Goal: Task Accomplishment & Management: Use online tool/utility

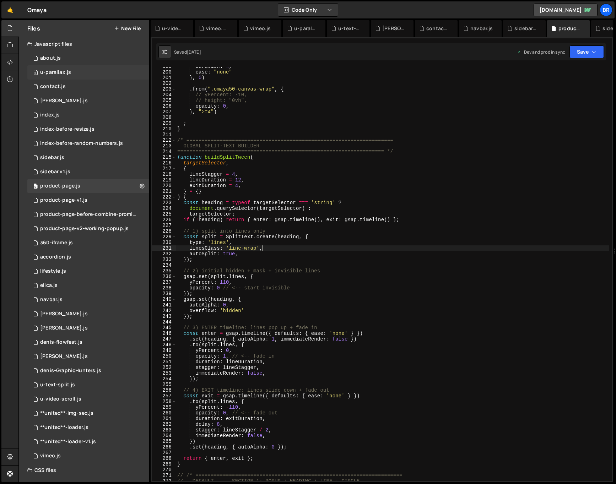
scroll to position [1134, 0]
click at [61, 99] on div "0 [PERSON_NAME].js 0" at bounding box center [88, 101] width 122 height 14
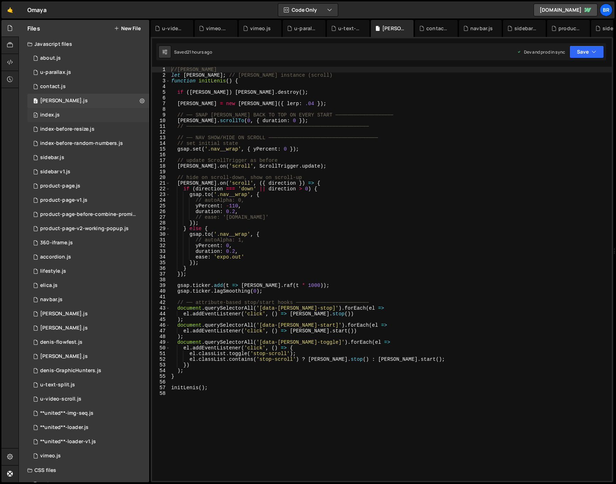
click at [64, 111] on div "0 index.js 0" at bounding box center [88, 115] width 122 height 14
click at [0, 0] on div "/* ==================================================================== GLOBALS…" at bounding box center [0, 0] width 0 height 0
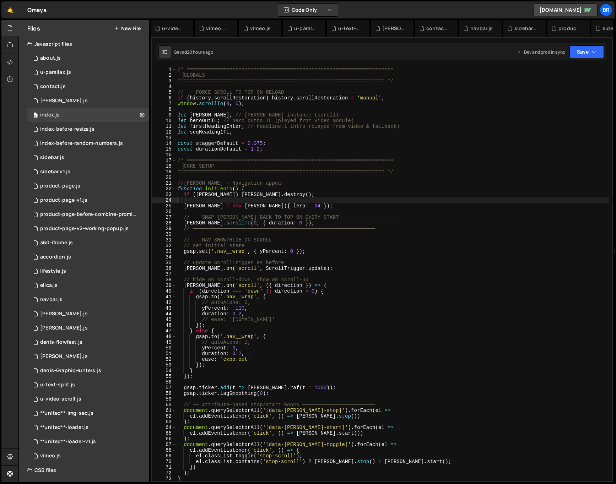
scroll to position [1720, 0]
type textarea "/* ===================================================================="
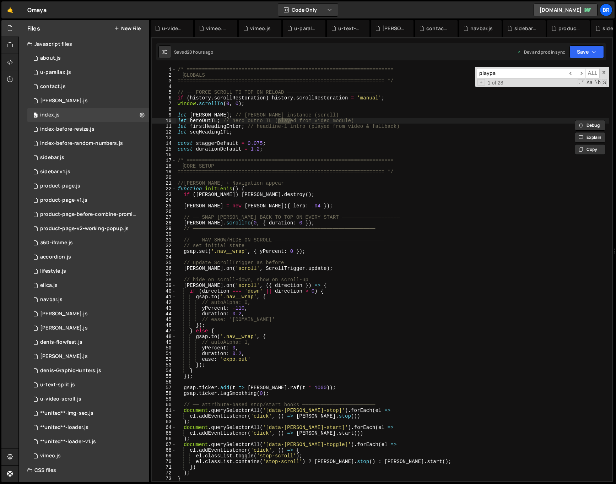
scroll to position [463, 0]
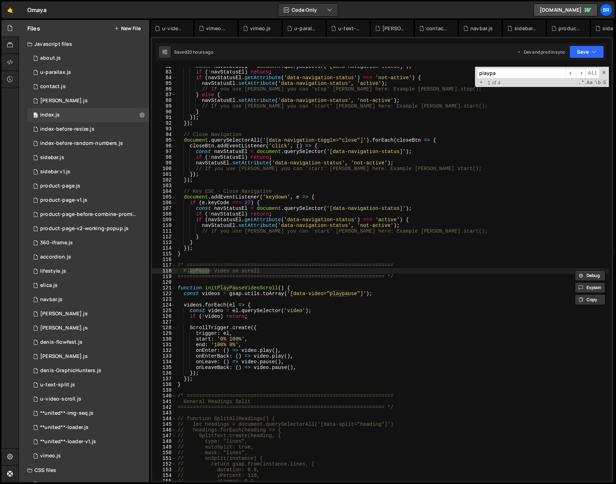
type input "playpa"
type textarea "function initPlayPauseVideoScroll() {"
drag, startPoint x: 282, startPoint y: 288, endPoint x: 205, endPoint y: 287, distance: 77.1
click at [205, 287] on div "const navStatusEl = document . querySelector ( '[data-navigation-status]' ) ; i…" at bounding box center [392, 276] width 433 height 425
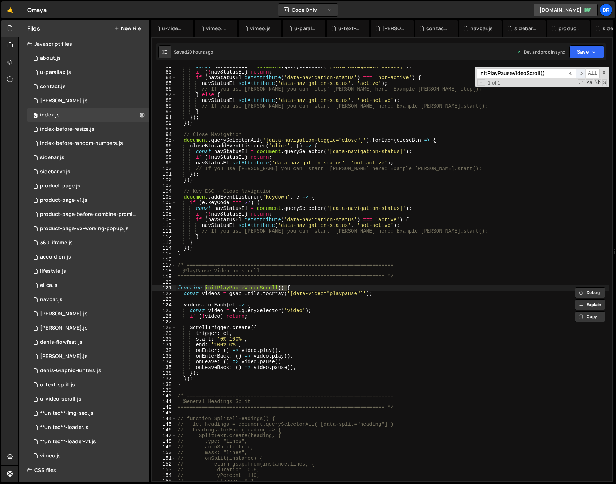
click at [580, 76] on span "​" at bounding box center [581, 73] width 10 height 10
click at [284, 287] on div "const navStatusEl = document . querySelector ( '[data-navigation-status]' ) ; i…" at bounding box center [392, 274] width 433 height 414
drag, startPoint x: 284, startPoint y: 287, endPoint x: 208, endPoint y: 288, distance: 76.0
click at [206, 287] on div "const navStatusEl = document . querySelector ( '[data-navigation-status]' ) ; i…" at bounding box center [392, 276] width 433 height 425
type input "initPlayPauseVideoScroll()"
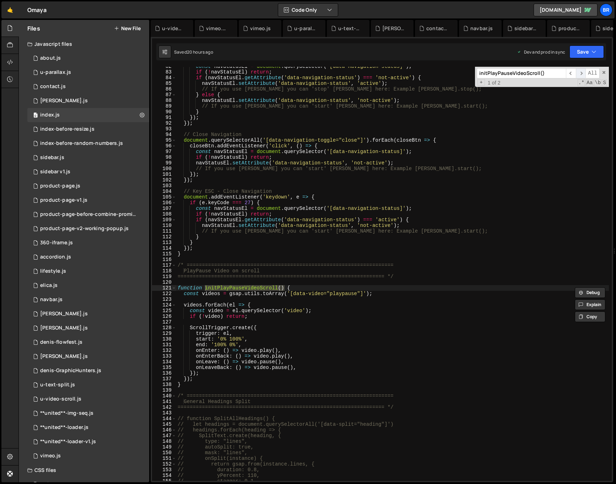
click at [581, 72] on span "​" at bounding box center [581, 73] width 10 height 10
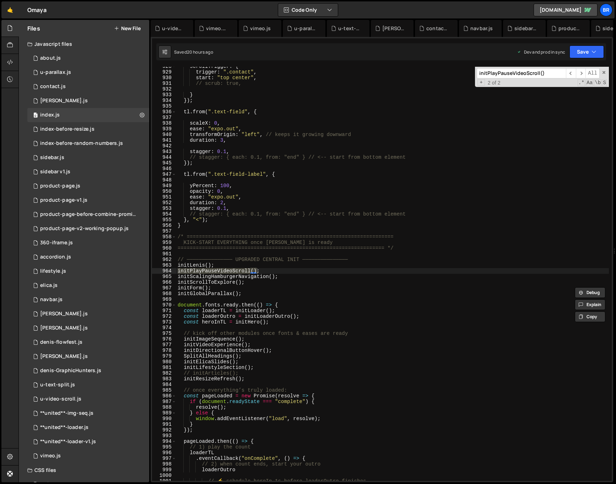
click at [311, 300] on div "scrollTrigger : { trigger : ".contact" , start : "top center" , // scrub: true,…" at bounding box center [392, 276] width 433 height 425
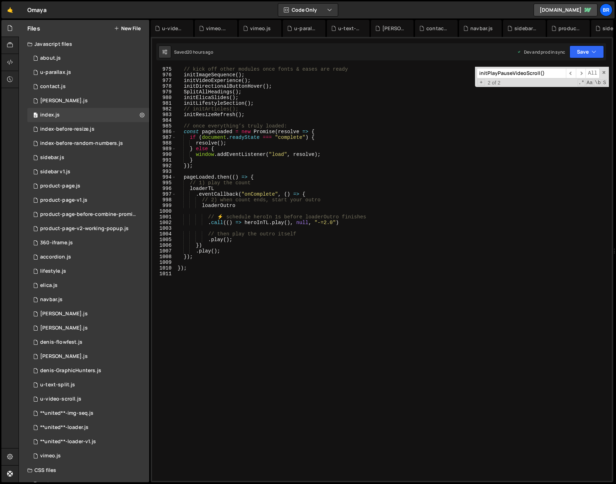
scroll to position [5449, 0]
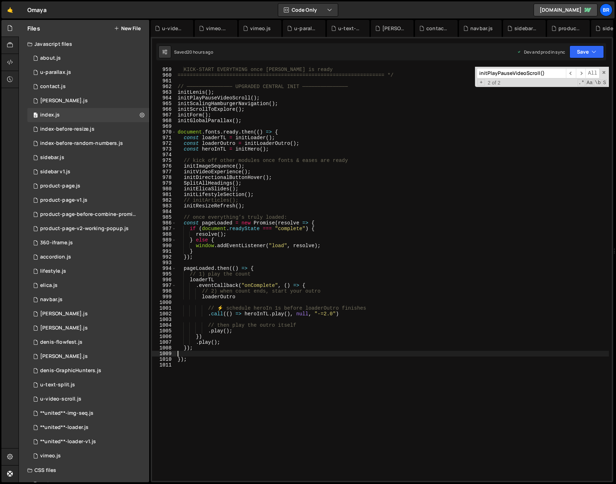
click at [325, 352] on div "KICK-START EVERYTHING once DOM is ready =======================================…" at bounding box center [392, 279] width 433 height 425
click at [258, 192] on div "KICK-START EVERYTHING once DOM is ready =======================================…" at bounding box center [392, 279] width 433 height 425
click at [267, 198] on div "KICK-START EVERYTHING once DOM is ready =======================================…" at bounding box center [392, 279] width 433 height 425
click at [224, 118] on div "/* ==================================================================== KICK-ST…" at bounding box center [392, 274] width 433 height 425
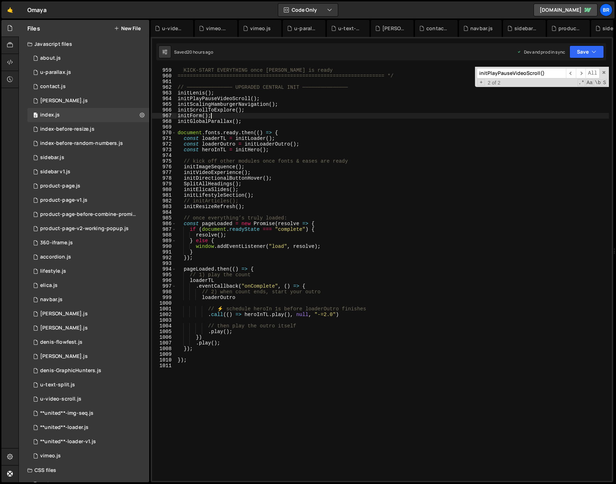
click at [270, 96] on div "/* ==================================================================== KICK-ST…" at bounding box center [392, 274] width 433 height 425
type textarea "initPlayPauseVideoScroll();"
click at [270, 98] on div "/* ==================================================================== KICK-ST…" at bounding box center [392, 274] width 433 height 425
click at [398, 382] on div "/* ==================================================================== KICK-ST…" at bounding box center [392, 274] width 433 height 425
click at [102, 118] on div "0 index.js 0" at bounding box center [88, 115] width 122 height 14
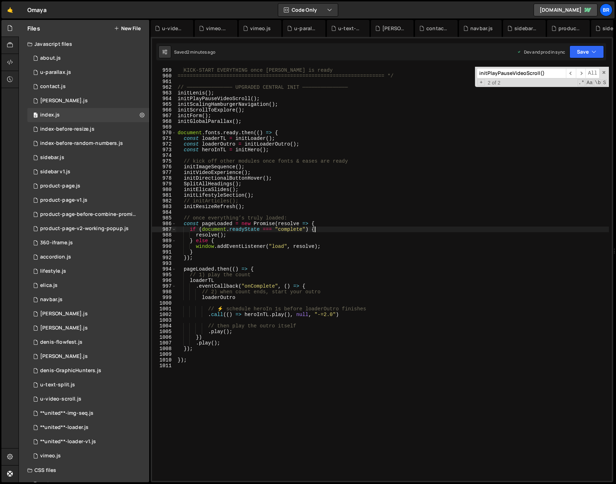
scroll to position [0, 0]
click at [342, 230] on div "/* ==================================================================== KICK-ST…" at bounding box center [392, 274] width 433 height 425
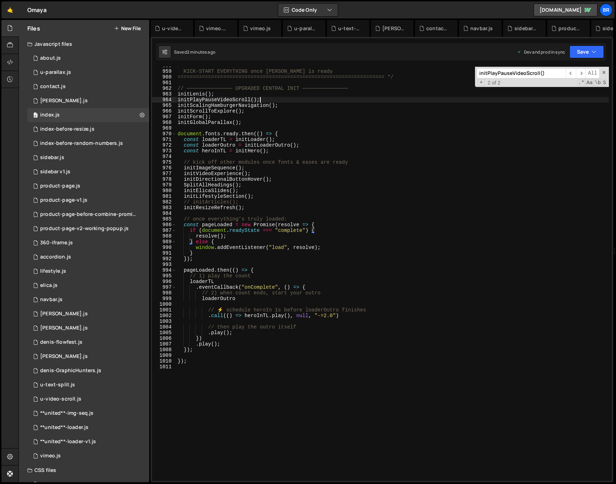
click at [275, 99] on div "/* ==================================================================== KICK-ST…" at bounding box center [392, 275] width 433 height 425
drag, startPoint x: 266, startPoint y: 100, endPoint x: 188, endPoint y: 100, distance: 78.5
click at [187, 100] on div "/* ==================================================================== KICK-ST…" at bounding box center [392, 275] width 433 height 425
click at [572, 72] on span "​" at bounding box center [571, 73] width 10 height 10
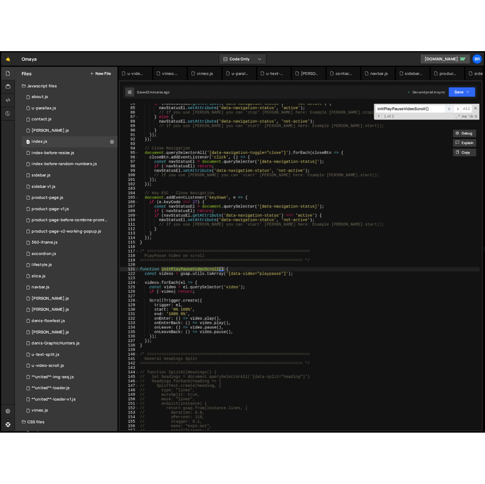
scroll to position [475, 0]
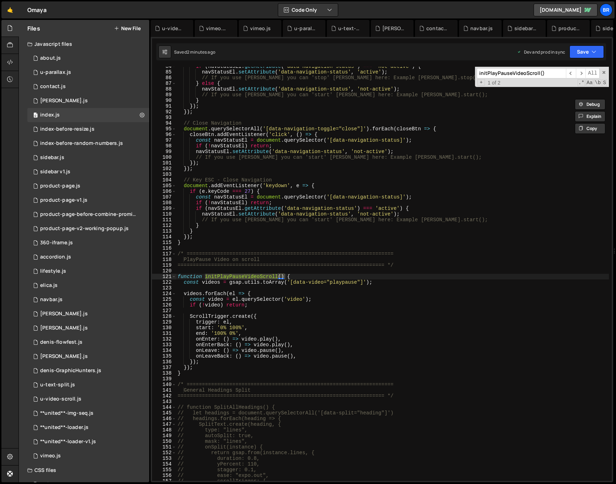
click at [216, 298] on div "if ( navStatusEl . getAttribute ( 'data-navigation-status' ) === 'not-active' )…" at bounding box center [392, 276] width 433 height 425
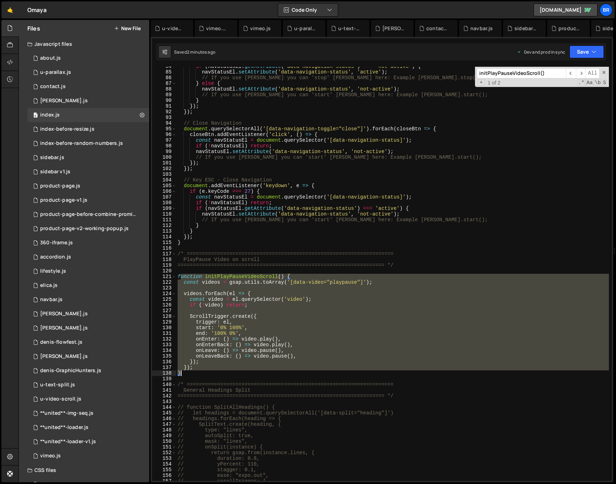
drag, startPoint x: 184, startPoint y: 282, endPoint x: 194, endPoint y: 374, distance: 92.1
click at [194, 374] on div "if ( navStatusEl . getAttribute ( 'data-navigation-status' ) === 'not-active' )…" at bounding box center [392, 276] width 433 height 425
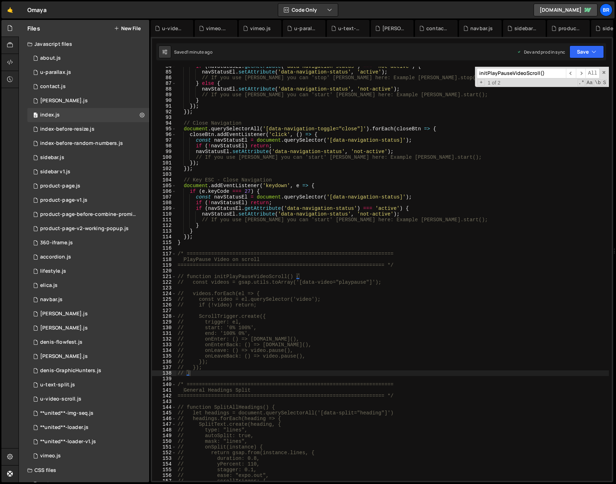
click at [295, 158] on div "if ( navStatusEl . getAttribute ( 'data-navigation-status' ) === 'not-active' )…" at bounding box center [392, 276] width 433 height 425
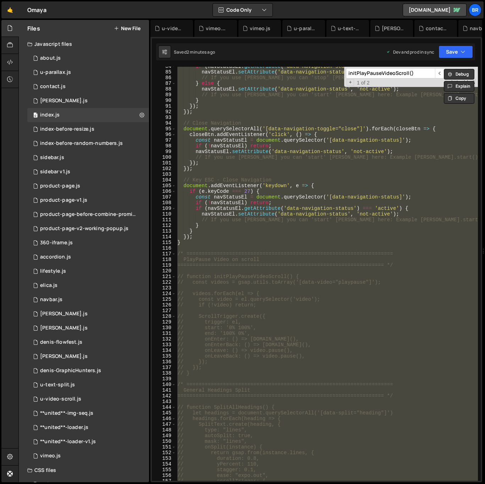
click at [282, 139] on div "if ( navStatusEl . getAttribute ( 'data-navigation-status' ) === 'not-active' )…" at bounding box center [327, 274] width 302 height 414
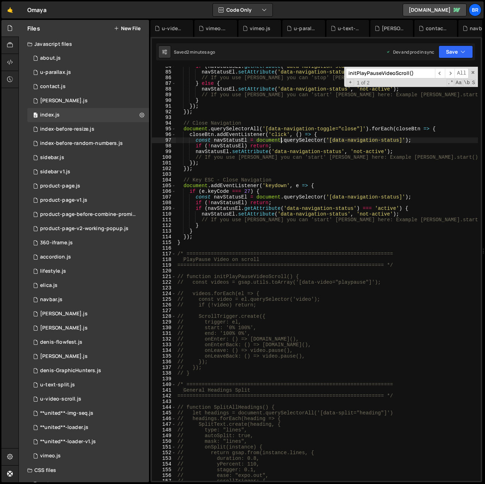
click at [275, 132] on div "if ( navStatusEl . getAttribute ( 'data-navigation-status' ) === 'not-active' )…" at bounding box center [327, 276] width 302 height 425
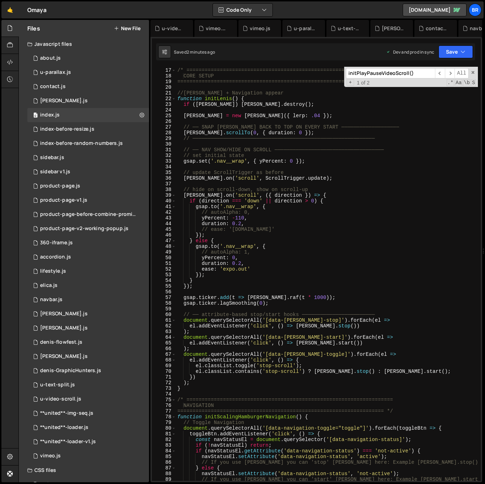
scroll to position [0, 0]
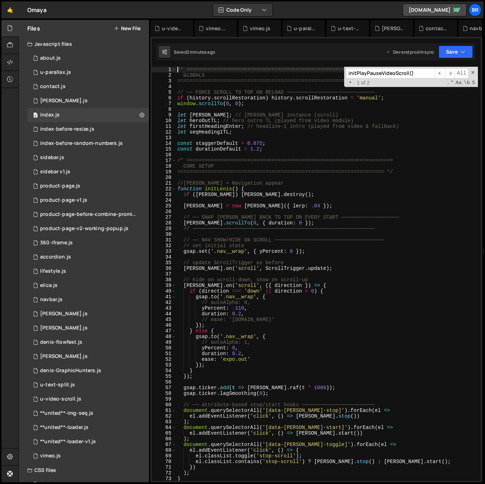
click at [268, 348] on div "/* ==================================================================== GLOBALS…" at bounding box center [327, 279] width 302 height 425
type textarea "yPercent: 0,"
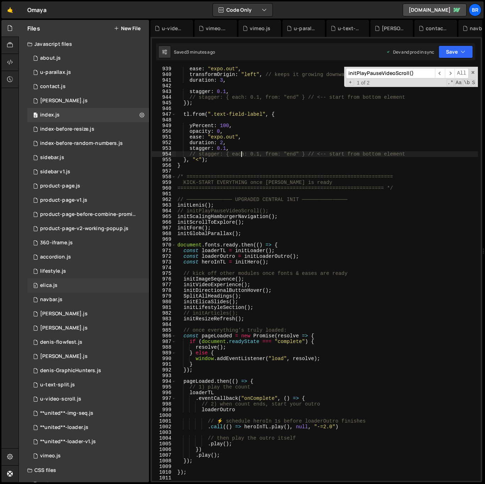
click at [241, 154] on div "ease : "expo.out" , transformOrigin : "left" , // keeps it growing downward dur…" at bounding box center [327, 278] width 302 height 425
type textarea "});"
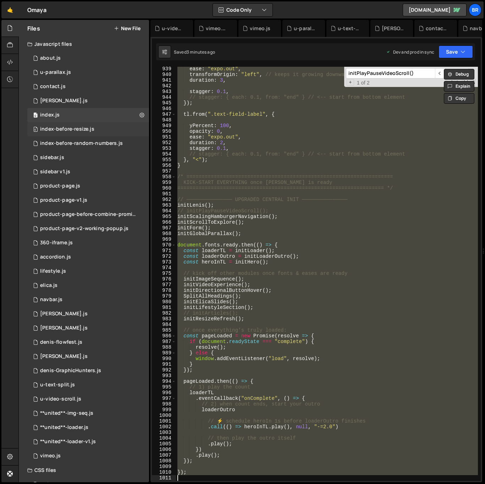
click at [105, 131] on div "0 index-before-resize.js 0" at bounding box center [88, 129] width 122 height 14
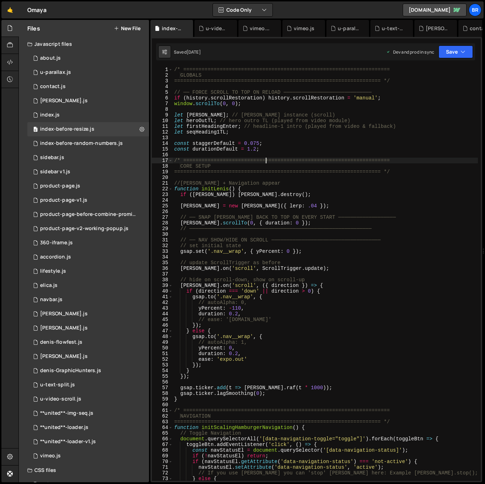
click at [265, 161] on div "/* ==================================================================== GLOBALS…" at bounding box center [325, 279] width 305 height 425
type textarea "});"
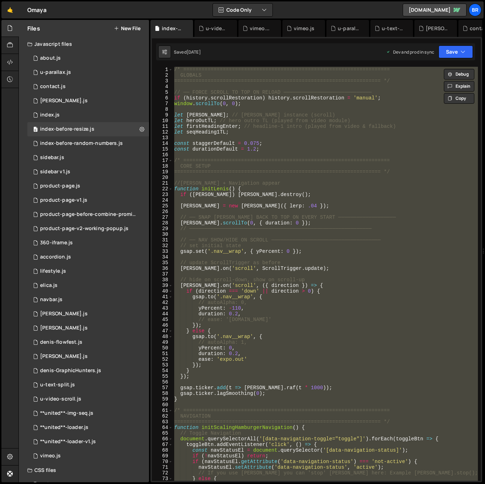
paste textarea
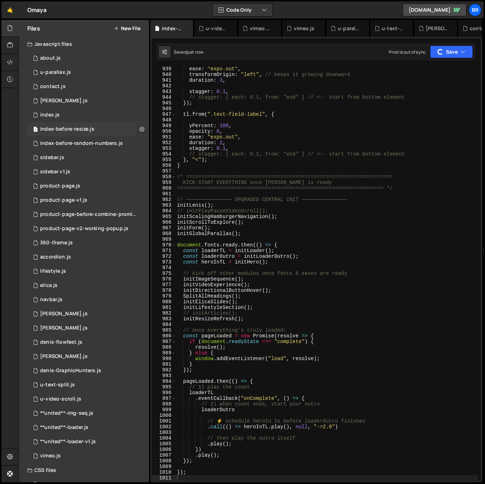
click at [140, 130] on icon at bounding box center [142, 129] width 5 height 7
type input "index-before-resize"
radio input "true"
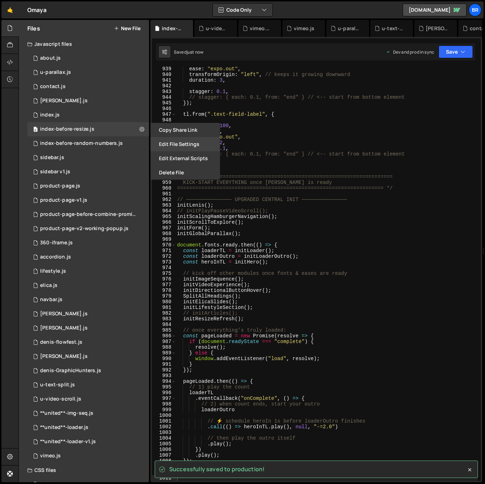
click at [163, 143] on button "Edit File Settings" at bounding box center [186, 144] width 70 height 14
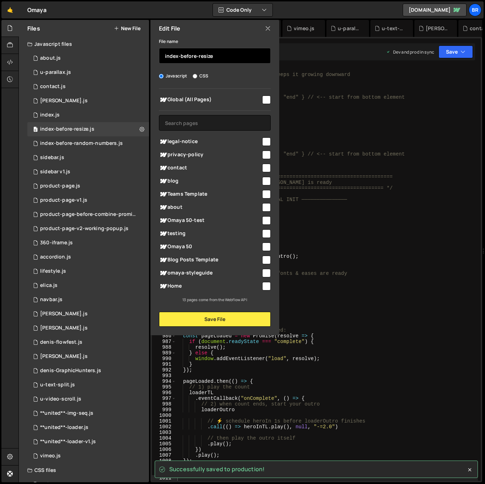
click at [203, 54] on input "index-before-resize" at bounding box center [215, 56] width 112 height 16
click at [203, 53] on input "index-before-resize" at bounding box center [215, 56] width 112 height 16
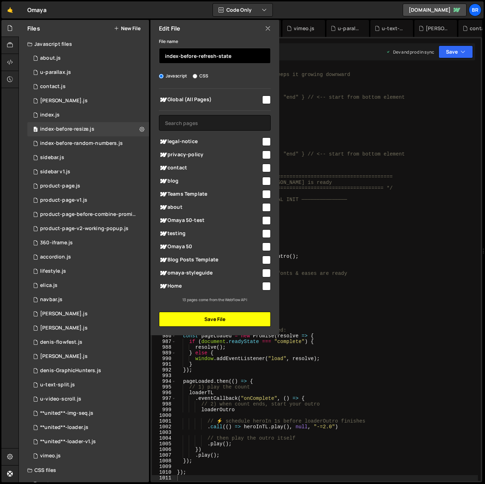
type input "index-before-refresh-state"
click at [223, 314] on button "Save File" at bounding box center [215, 319] width 112 height 15
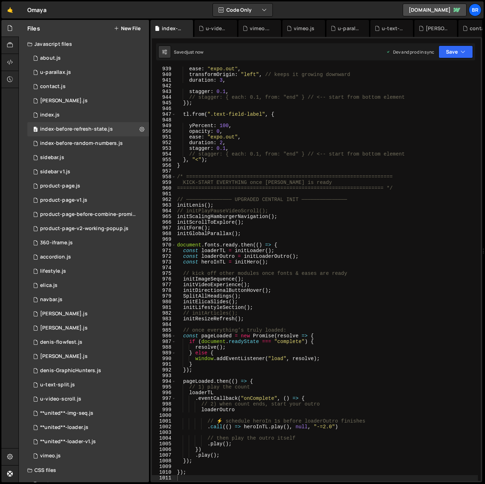
type textarea "initResizeRefresh();"
click at [348, 320] on div "ease : "expo.out" , transformOrigin : "left" , // keeps it growing downward dur…" at bounding box center [327, 278] width 303 height 425
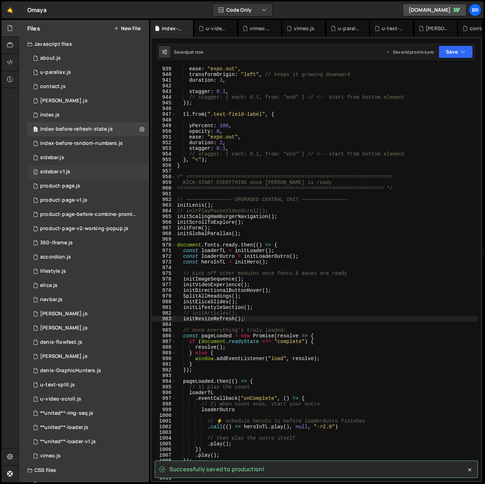
click at [95, 114] on div "0 index.js 0" at bounding box center [88, 115] width 122 height 14
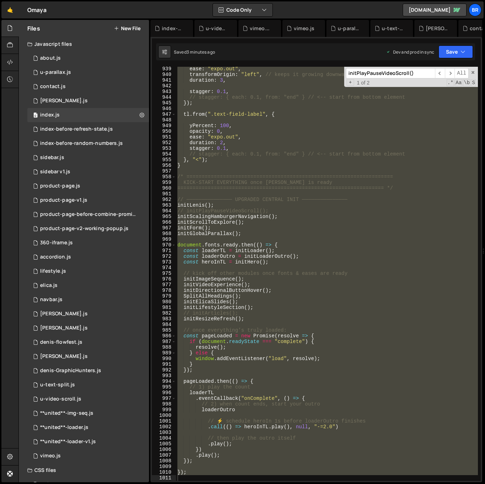
scroll to position [1720, 0]
click at [318, 248] on div "ease : "expo.out" , transformOrigin : "left" , // keeps it growing downward dur…" at bounding box center [327, 274] width 302 height 414
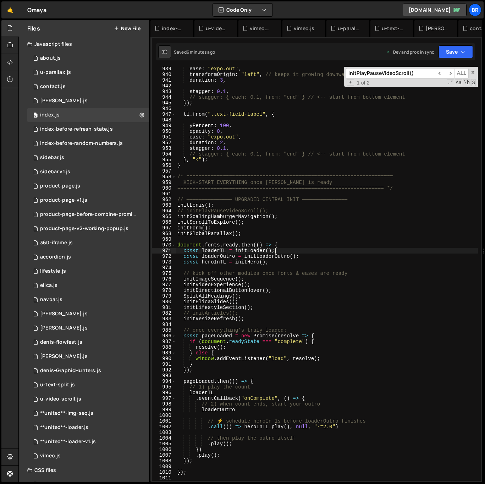
type textarea "/* ===================================================================="
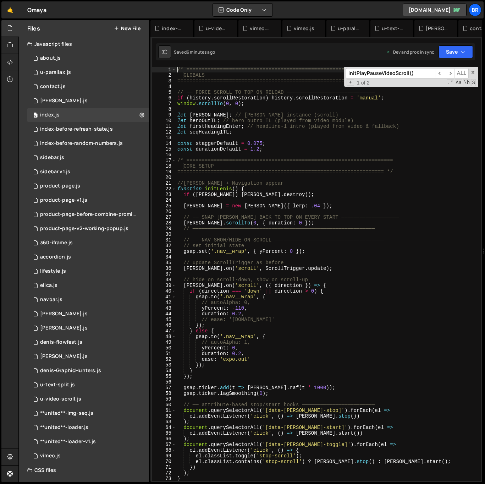
scroll to position [0, 0]
click at [305, 214] on div "/* ==================================================================== GLOBALS…" at bounding box center [327, 279] width 302 height 425
click at [474, 74] on span at bounding box center [473, 72] width 5 height 5
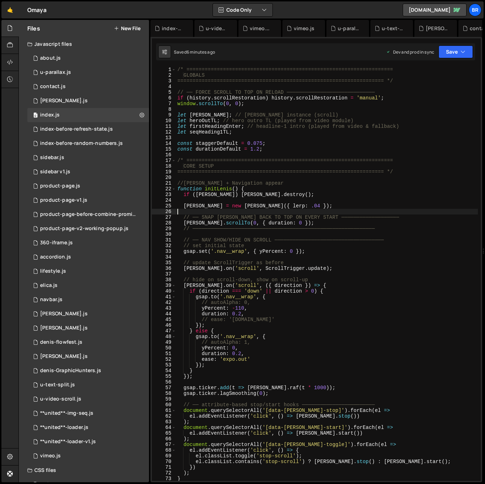
click at [192, 88] on div "/* ==================================================================== GLOBALS…" at bounding box center [327, 279] width 302 height 425
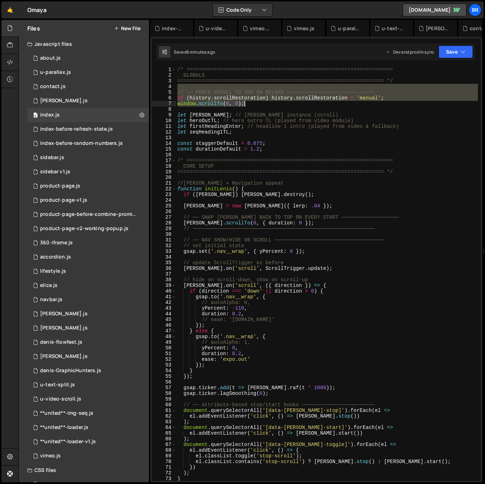
drag, startPoint x: 179, startPoint y: 85, endPoint x: 301, endPoint y: 102, distance: 122.6
click at [301, 102] on div "/* ==================================================================== GLOBALS…" at bounding box center [327, 279] width 302 height 425
type textarea "if (history.scrollRestoration) history.scrollRestoration = 'manual'; window.scr…"
paste textarea
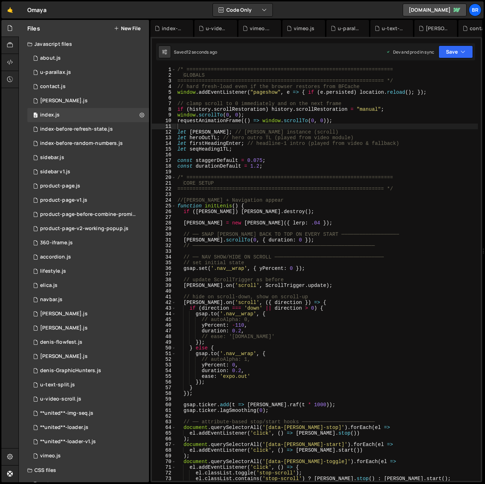
click at [280, 343] on div "/* ==================================================================== GLOBALS…" at bounding box center [327, 279] width 302 height 425
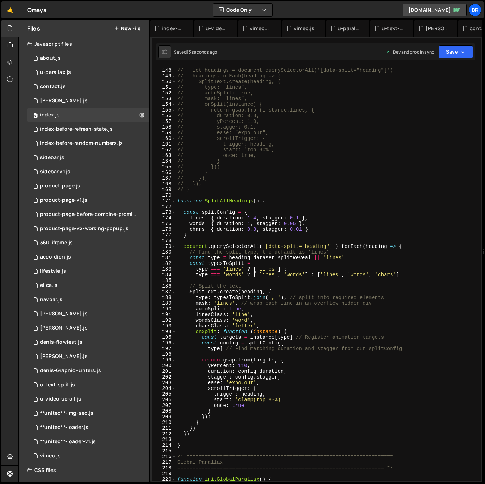
scroll to position [987, 0]
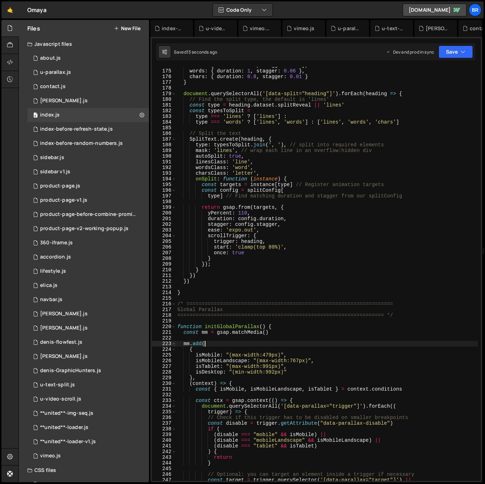
click at [266, 342] on div "lines : { duration : 1.4 , stagger : 0.1 } , words : { duration : 1 , stagger :…" at bounding box center [327, 275] width 302 height 425
type textarea "mm.add("
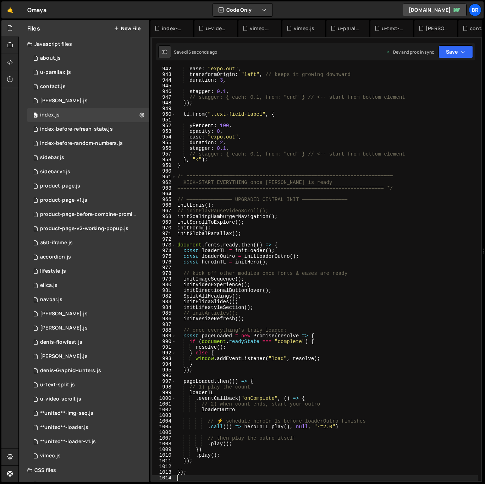
click at [224, 476] on div "ease : "expo.out" , transformOrigin : "left" , // keeps it growing downward dur…" at bounding box center [327, 278] width 302 height 425
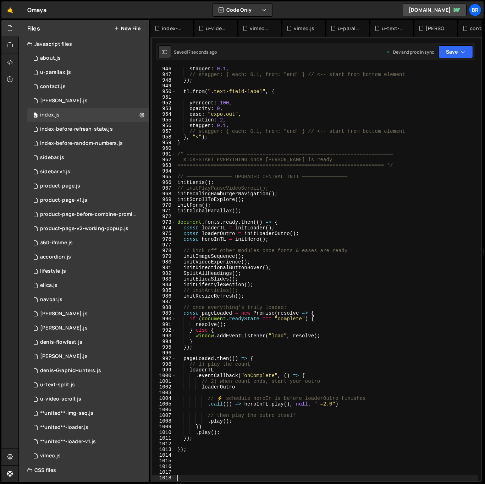
paste textarea "-"
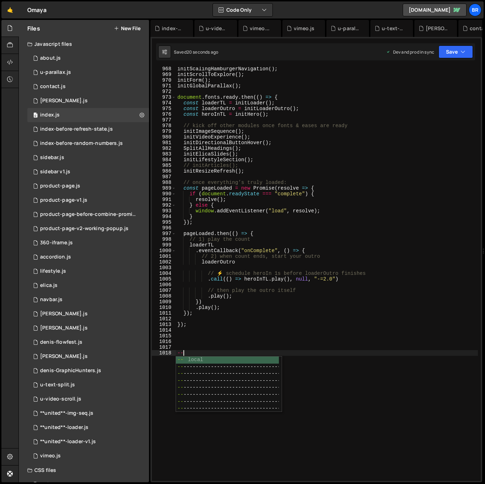
type textarea "-----"
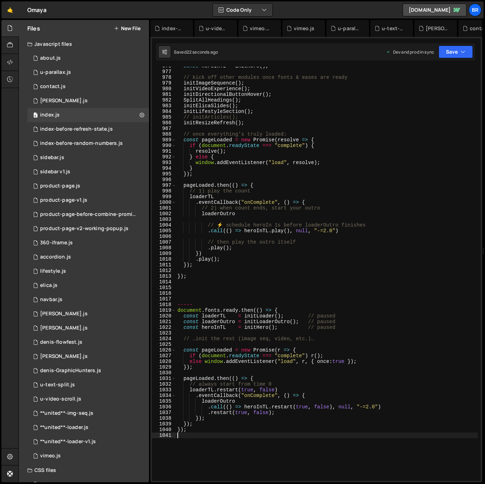
scroll to position [5572, 0]
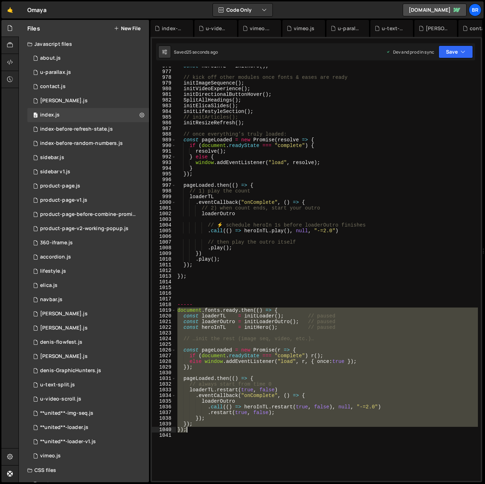
drag, startPoint x: 178, startPoint y: 311, endPoint x: 210, endPoint y: 431, distance: 124.6
click at [211, 433] on div "const heroInTL = initHero ( ) ; // kick off other modules once fonts & eases ar…" at bounding box center [327, 275] width 302 height 425
type textarea "}); });"
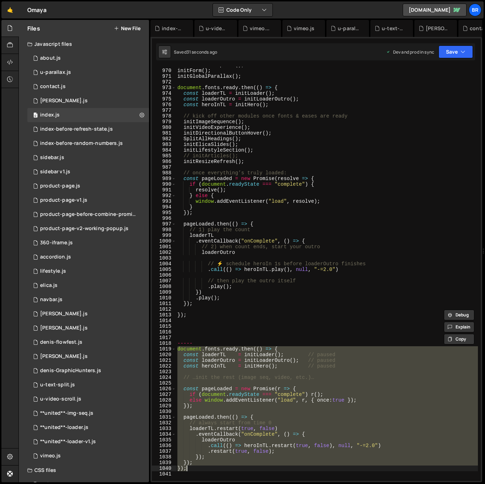
scroll to position [5533, 0]
click at [254, 160] on div "initScrollToExplore ( ) ; initForm ( ) ; initGlobalParallax ( ) ; document . fo…" at bounding box center [327, 274] width 302 height 425
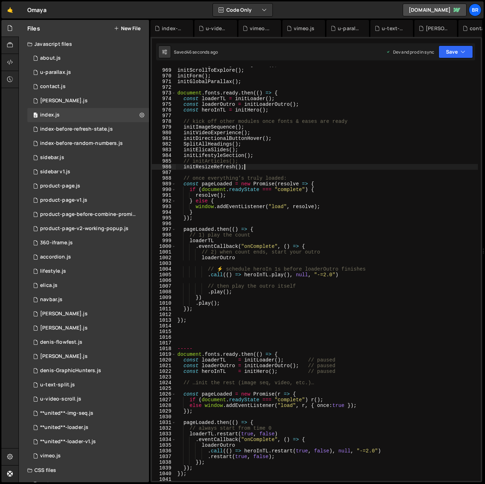
scroll to position [5528, 0]
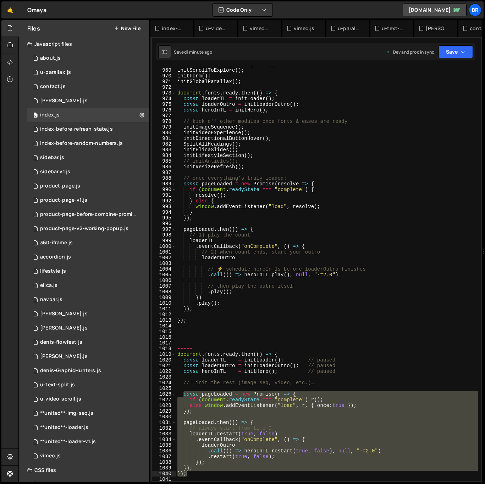
drag, startPoint x: 183, startPoint y: 396, endPoint x: 220, endPoint y: 473, distance: 85.1
click at [220, 473] on div "initScalingHamburgerNavigation ( ) ; initScrollToExplore ( ) ; initForm ( ) ; i…" at bounding box center [327, 274] width 302 height 425
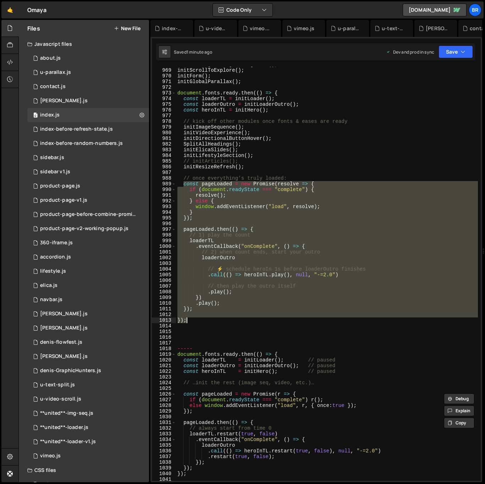
drag, startPoint x: 183, startPoint y: 185, endPoint x: 230, endPoint y: 320, distance: 143.5
click at [230, 320] on div "initScalingHamburgerNavigation ( ) ; initScrollToExplore ( ) ; initForm ( ) ; i…" at bounding box center [327, 274] width 302 height 425
paste textarea
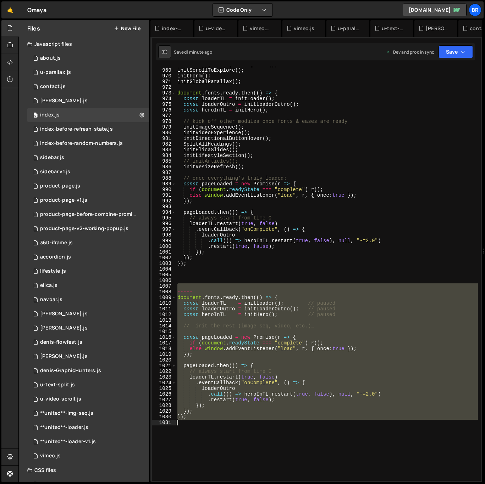
drag, startPoint x: 177, startPoint y: 287, endPoint x: 250, endPoint y: 427, distance: 158.0
click at [250, 427] on div "initScalingHamburgerNavigation ( ) ; initScrollToExplore ( ) ; initForm ( ) ; i…" at bounding box center [327, 274] width 302 height 425
type textarea "});"
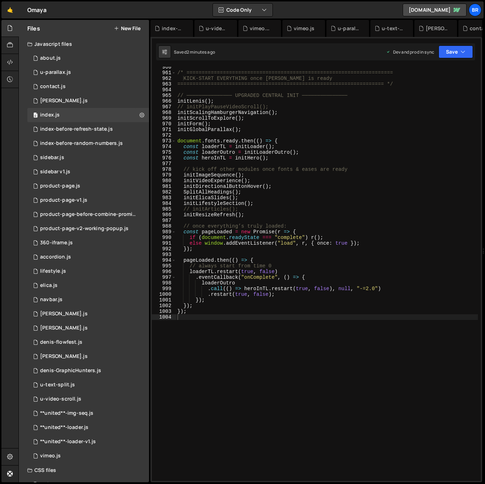
scroll to position [5479, 0]
click at [67, 188] on div "product-page.js" at bounding box center [60, 186] width 40 height 6
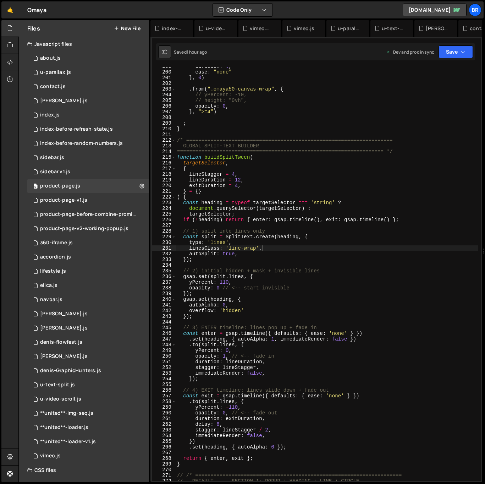
scroll to position [0, 0]
type textarea "exitDuration = 4,"
click at [330, 185] on div "duration : 4 , ease : "none" } , 0 ) . from ( ".omaya50-canvas-wrap" , { // yPe…" at bounding box center [392, 276] width 433 height 425
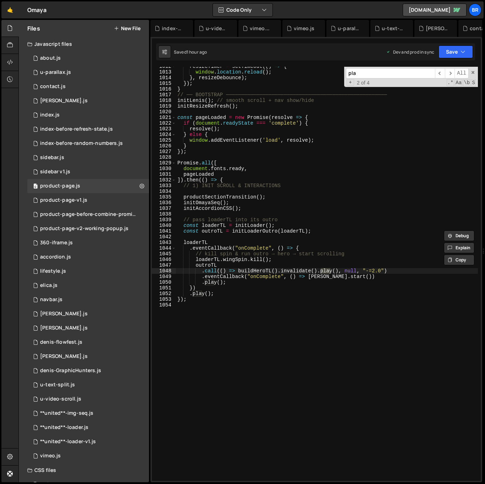
scroll to position [5782, 0]
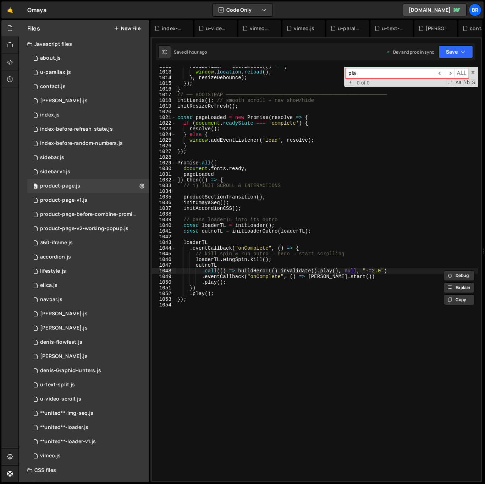
type input "play"
type textarea ".call(() => buildHeroTL().invalidate().play(), null, "-=2.0")"
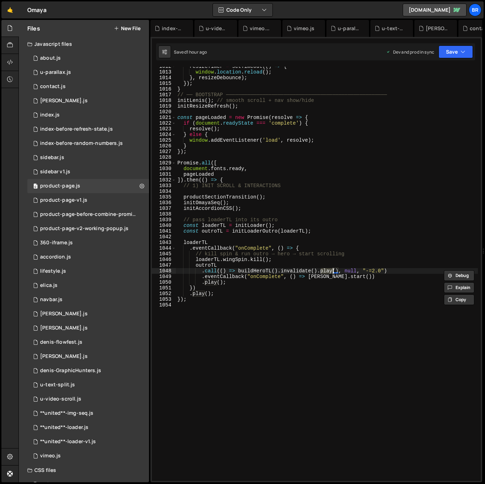
click at [227, 328] on div "resizeTimer = setTimeout (( ) => { window . location . reload ( ) ; } , resizeD…" at bounding box center [327, 276] width 302 height 425
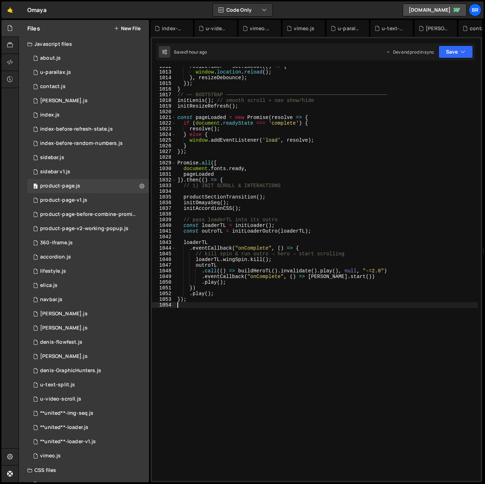
scroll to position [5744, 0]
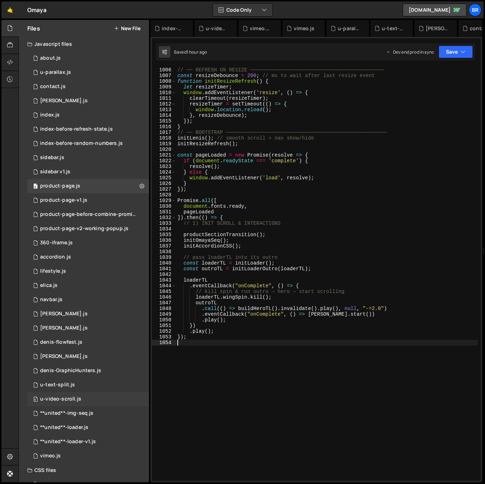
click at [81, 400] on div "0 u-video-scroll.js 0" at bounding box center [88, 399] width 122 height 14
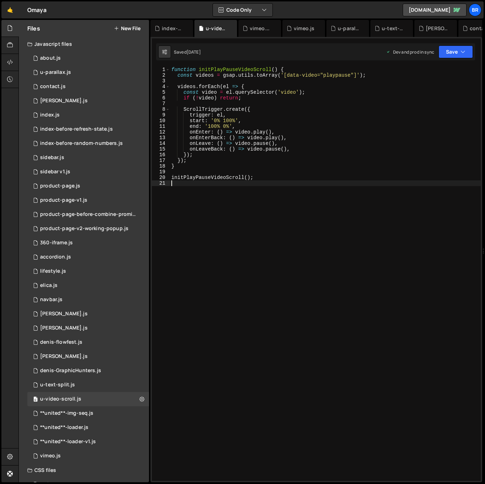
click at [286, 294] on div "function initPlayPauseVideoScroll ( ) { const videos = gsap . utils . toArray (…" at bounding box center [325, 279] width 311 height 425
type textarea "initPlayPauseVideoScroll();"
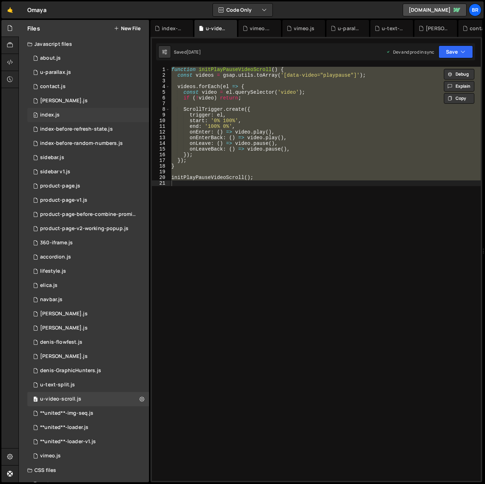
click at [65, 116] on div "0 index.js 0" at bounding box center [88, 115] width 122 height 14
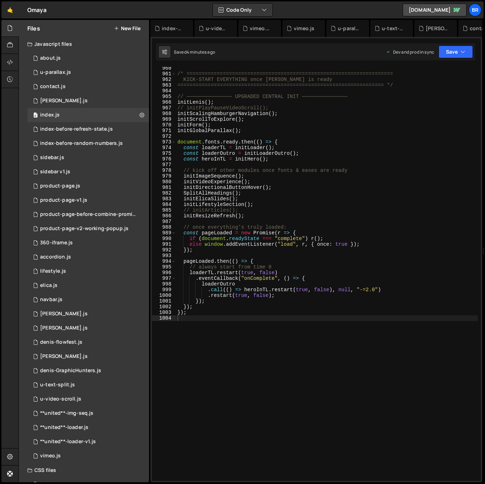
click at [335, 329] on div "/* ==================================================================== KICK-ST…" at bounding box center [327, 277] width 302 height 425
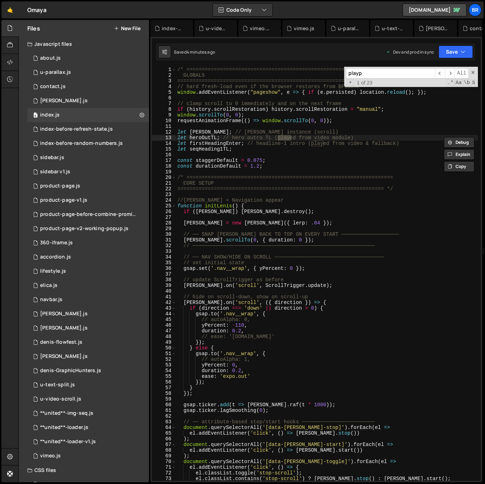
scroll to position [480, 0]
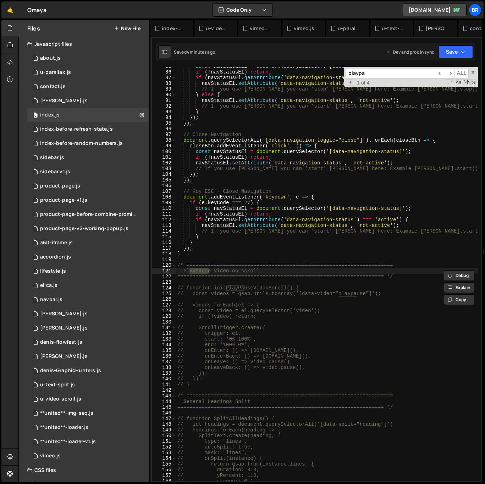
type input "playpa"
click at [305, 310] on div "const navStatusEl = document . querySelector ( '[data-navigation-status]' ) ; i…" at bounding box center [327, 276] width 302 height 425
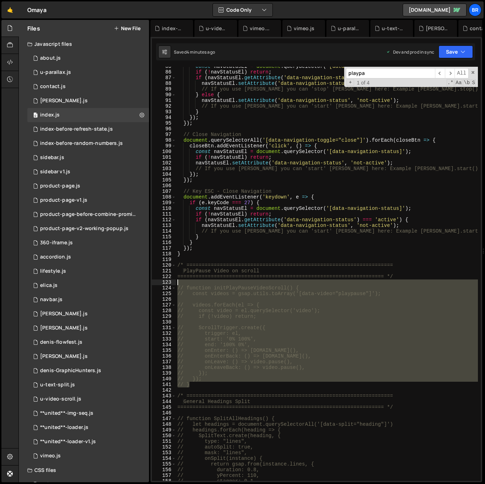
drag, startPoint x: 195, startPoint y: 380, endPoint x: 175, endPoint y: 282, distance: 99.8
click at [175, 282] on div "// const video = el.querySelector('video'); 85 86 87 88 89 90 91 92 93 94 95 96…" at bounding box center [316, 274] width 329 height 414
type textarea "// function initPlayPauseVideoScroll() {"
paste textarea
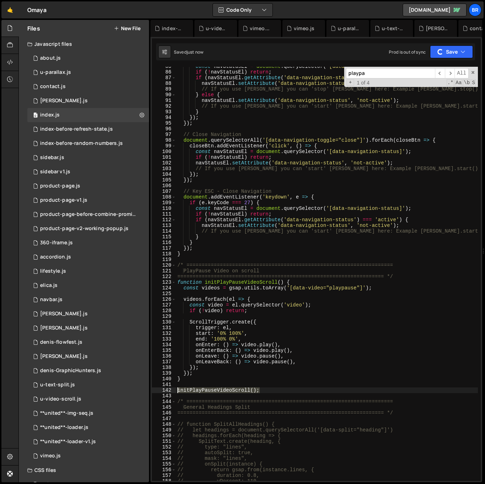
drag, startPoint x: 268, startPoint y: 391, endPoint x: 157, endPoint y: 390, distance: 111.5
click at [157, 390] on div "85 86 87 88 89 90 91 92 93 94 95 96 97 98 99 100 101 102 103 104 105 106 107 10…" at bounding box center [316, 274] width 329 height 414
type textarea "initPlayPauseVideoScroll();"
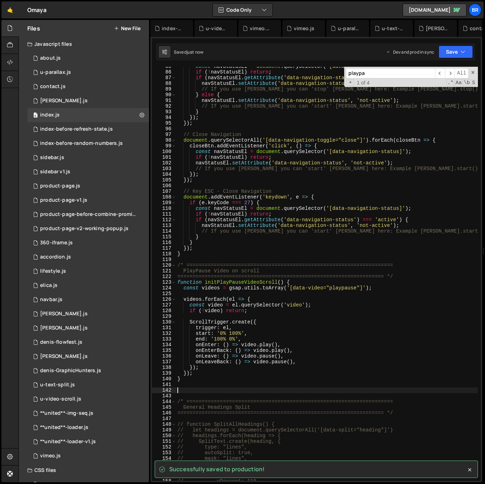
click at [292, 362] on div "const navStatusEl = document . querySelector ( '[data-navigation-status]' ) ; i…" at bounding box center [327, 276] width 302 height 425
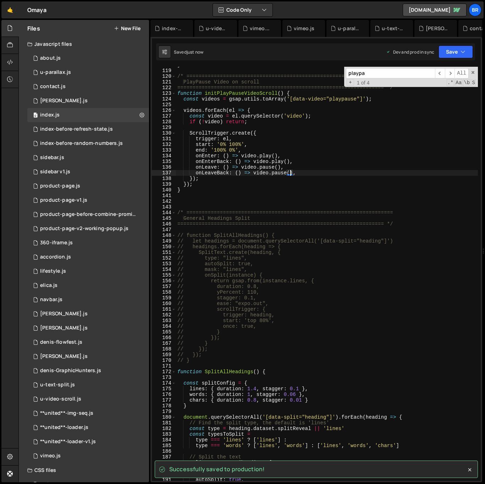
scroll to position [669, 0]
click at [406, 76] on input "playpa" at bounding box center [390, 73] width 89 height 10
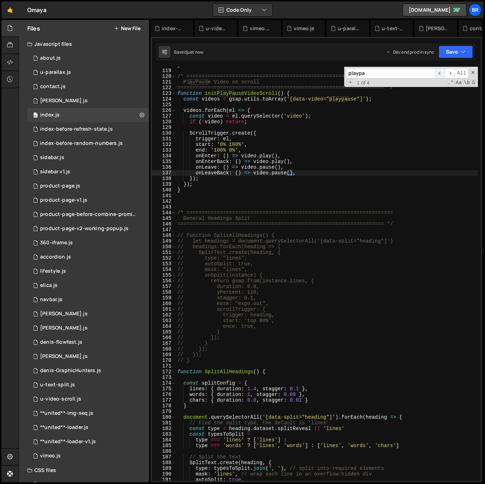
click at [439, 75] on span "​" at bounding box center [440, 73] width 10 height 10
click at [451, 75] on span "​" at bounding box center [450, 73] width 10 height 10
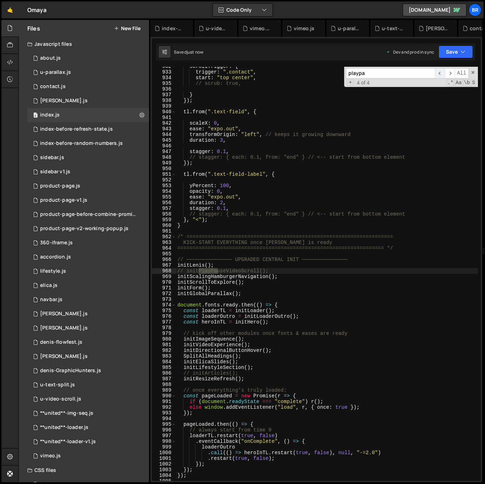
click at [439, 74] on span "​" at bounding box center [440, 73] width 10 height 10
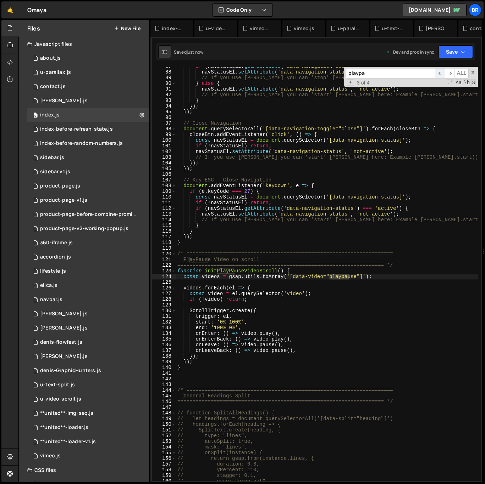
scroll to position [492, 0]
click at [440, 74] on span "​" at bounding box center [440, 73] width 10 height 10
click at [450, 75] on span "​" at bounding box center [450, 73] width 10 height 10
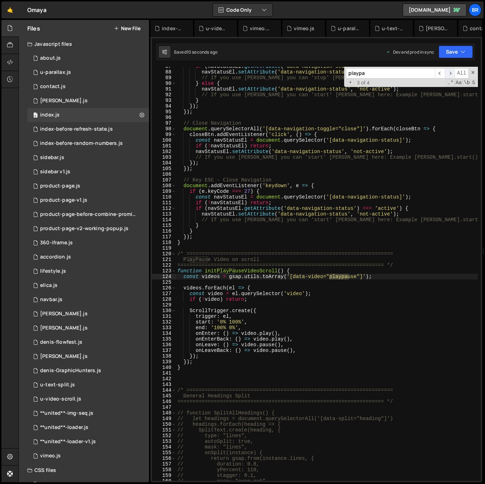
click at [450, 75] on span "​" at bounding box center [450, 73] width 10 height 10
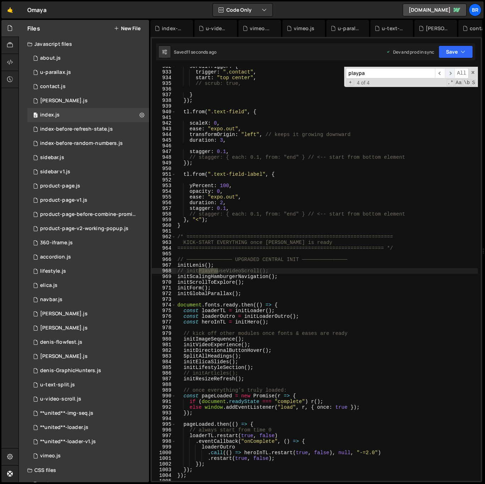
scroll to position [5322, 0]
drag, startPoint x: 275, startPoint y: 272, endPoint x: 178, endPoint y: 271, distance: 97.3
click at [178, 271] on div "scrollTrigger : { trigger : ".contact" , start : "top center" , // scrub: true,…" at bounding box center [327, 276] width 302 height 425
paste textarea
type textarea "initScrollToExplore();"
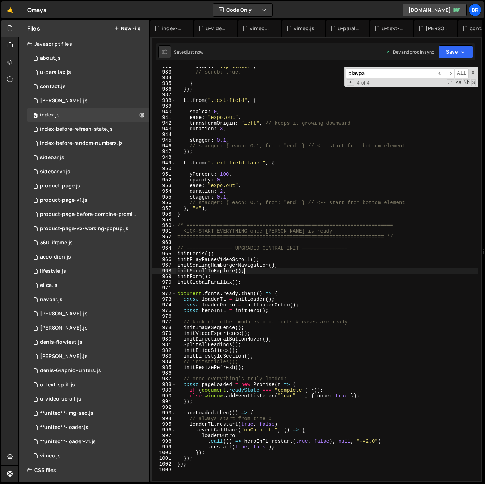
click at [213, 270] on div "start : "top center" , // scrub: true, } }) ; tl . from ( ".text-field" , { sca…" at bounding box center [327, 276] width 302 height 425
click at [247, 287] on div "start : "top center" , // scrub: true, } }) ; tl . from ( ".text-field" , { sca…" at bounding box center [327, 276] width 302 height 425
type textarea "});"
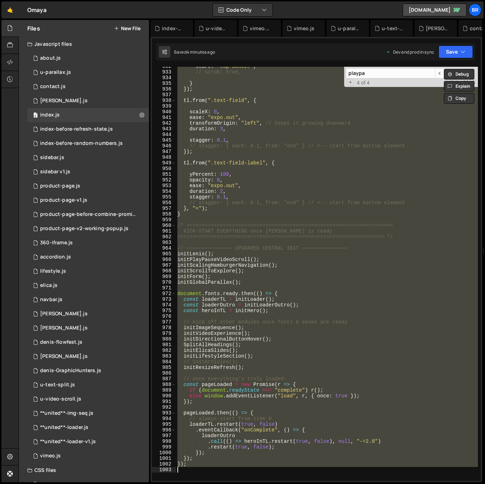
drag, startPoint x: 284, startPoint y: 222, endPoint x: 6, endPoint y: 114, distance: 298.2
click at [284, 222] on div "start : "top center" , // scrub: true, } }) ; tl . from ( ".text-field" , { sca…" at bounding box center [327, 276] width 302 height 425
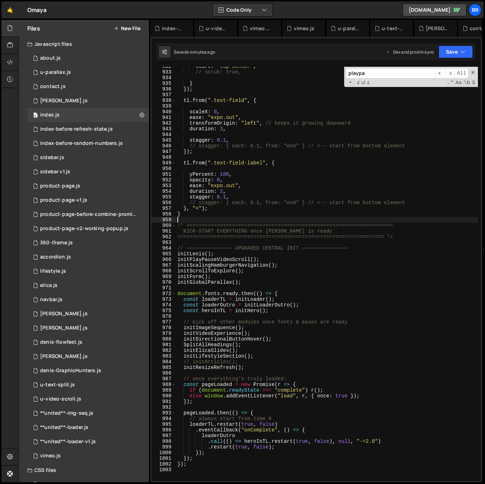
click at [268, 195] on div "start : "top center" , // scrub: true, } }) ; tl . from ( ".text-field" , { sca…" at bounding box center [327, 276] width 302 height 425
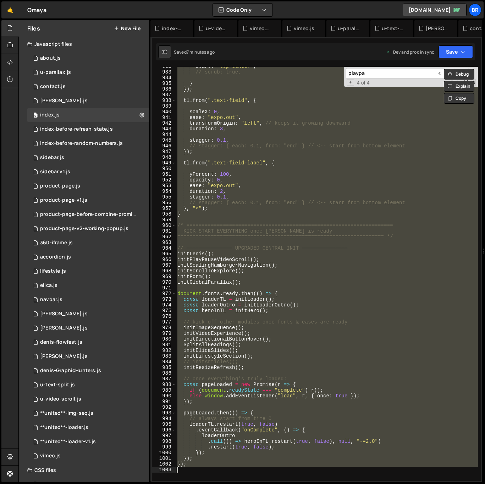
click at [292, 279] on div "start : "top center" , // scrub: true, } }) ; tl . from ( ".text-field" , { sca…" at bounding box center [327, 274] width 302 height 414
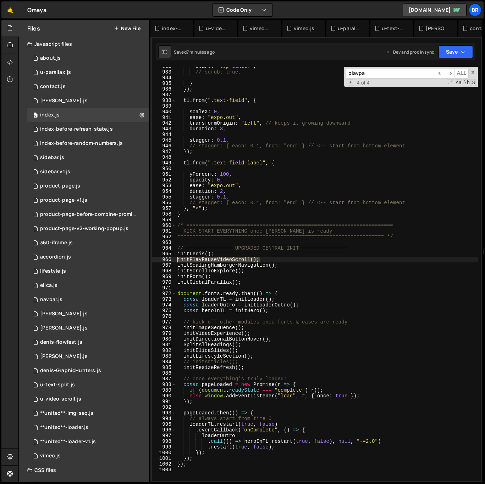
drag, startPoint x: 268, startPoint y: 260, endPoint x: 178, endPoint y: 261, distance: 89.8
click at [178, 261] on div "start : "top center" , // scrub: true, } }) ; tl . from ( ".text-field" , { sca…" at bounding box center [327, 276] width 302 height 425
type textarea "initPlayPauseVideoScroll();"
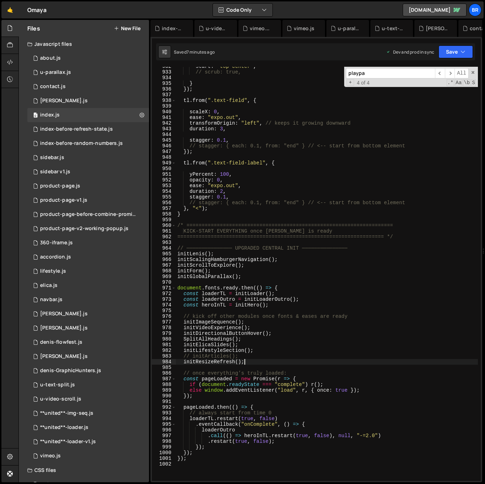
click at [282, 360] on div "start : "top center" , // scrub: true, } }) ; tl . from ( ".text-field" , { sca…" at bounding box center [327, 276] width 302 height 425
type textarea "initResizeRefresh();"
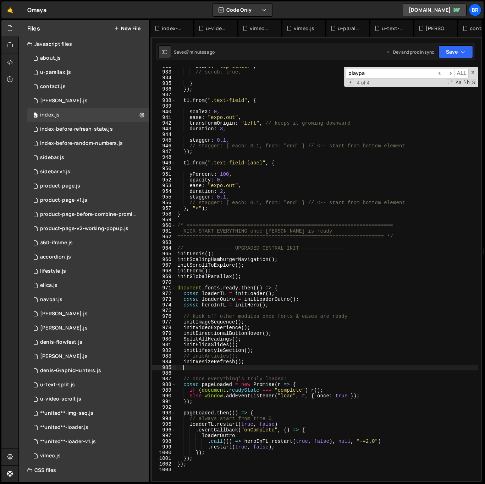
paste textarea "initPlayPauseVideoScroll();"
click at [356, 298] on div "start : "top center" , // scrub: true, } }) ; tl . from ( ".text-field" , { sca…" at bounding box center [327, 276] width 302 height 425
type textarea "const loaderOutro = initLoaderOutro();"
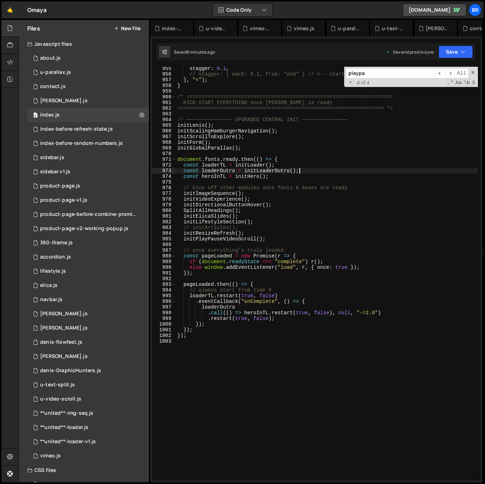
click at [324, 357] on div "stagger : 0.1 , // stagger: { each: 0.1, from: "end" } // <-- start from bottom…" at bounding box center [327, 278] width 302 height 425
click at [321, 242] on div "stagger : 0.1 , // stagger: { each: 0.1, from: "end" } // <-- start from bottom…" at bounding box center [327, 278] width 302 height 425
click at [272, 197] on div "stagger : 0.1 , // stagger: { each: 0.1, from: "end" } // <-- start from bottom…" at bounding box center [327, 278] width 302 height 425
click at [281, 203] on div "stagger : 0.1 , // stagger: { each: 0.1, from: "end" } // <-- start from bottom…" at bounding box center [327, 278] width 302 height 425
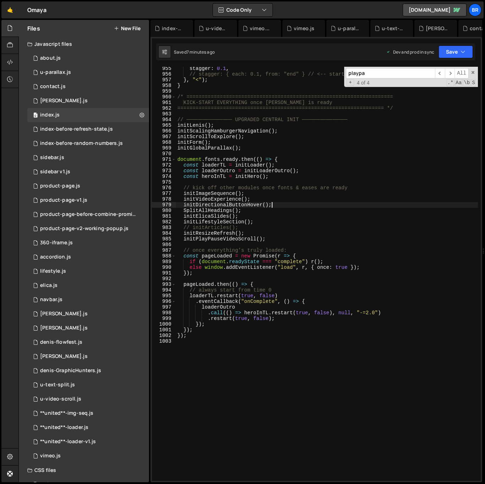
click at [272, 199] on div "stagger : 0.1 , // stagger: { each: 0.1, from: "end" } // <-- start from bottom…" at bounding box center [327, 278] width 302 height 425
click at [275, 207] on div "stagger : 0.1 , // stagger: { each: 0.1, from: "end" } // <-- start from bottom…" at bounding box center [327, 278] width 302 height 425
click at [273, 212] on div "stagger : 0.1 , // stagger: { each: 0.1, from: "end" } // <-- start from bottom…" at bounding box center [327, 278] width 302 height 425
click at [278, 234] on div "stagger : 0.1 , // stagger: { each: 0.1, from: "end" } // <-- start from bottom…" at bounding box center [327, 278] width 302 height 425
click at [279, 238] on div "stagger : 0.1 , // stagger: { each: 0.1, from: "end" } // <-- start from bottom…" at bounding box center [327, 278] width 302 height 425
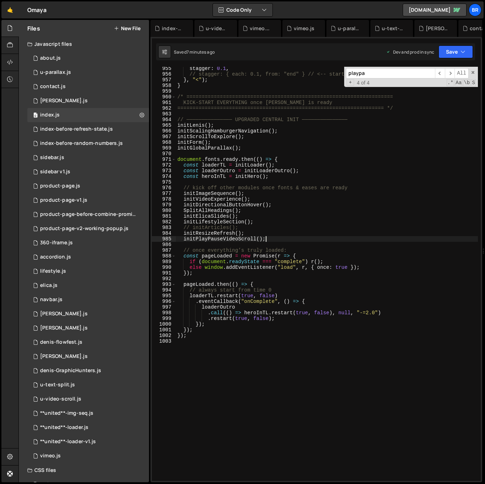
type textarea "initPlayPauseVideoScroll();"
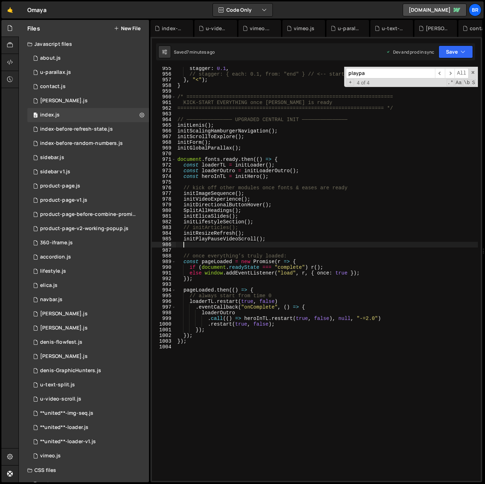
paste textarea "requestAnimationFrame(() => ScrollTrigger.refresh(true));"
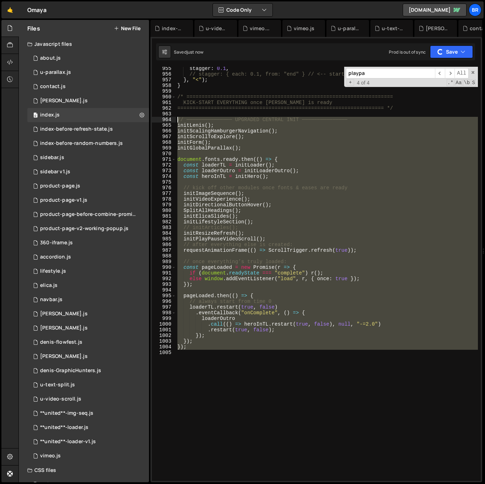
drag, startPoint x: 196, startPoint y: 358, endPoint x: 176, endPoint y: 120, distance: 238.4
click at [176, 120] on div "requestAnimationFrame(() => ScrollTrigger.refresh(true)); 955 956 957 958 959 9…" at bounding box center [316, 274] width 329 height 414
type textarea "// ─────────────── UPGRADED CENTRAL INIT ─────────────── initLenis();"
click at [281, 377] on div "stagger : 0.1 , // stagger: { each: 0.1, from: "end" } // <-- start from bottom…" at bounding box center [327, 278] width 302 height 425
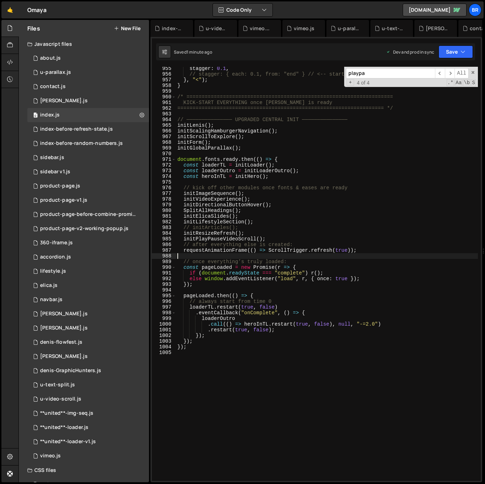
click at [304, 254] on div "stagger : 0.1 , // stagger: { each: 0.1, from: "end" } // <-- start from bottom…" at bounding box center [327, 278] width 302 height 425
type textarea "});"
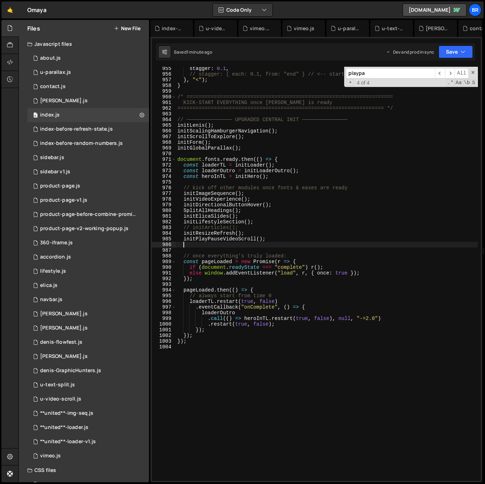
type textarea "// after everything else is created: requestAnimationFrame(() => ScrollTrigger.…"
click at [303, 251] on div "stagger : 0.1 , // stagger: { each: 0.1, from: "end" } // <-- start from bottom…" at bounding box center [327, 278] width 302 height 425
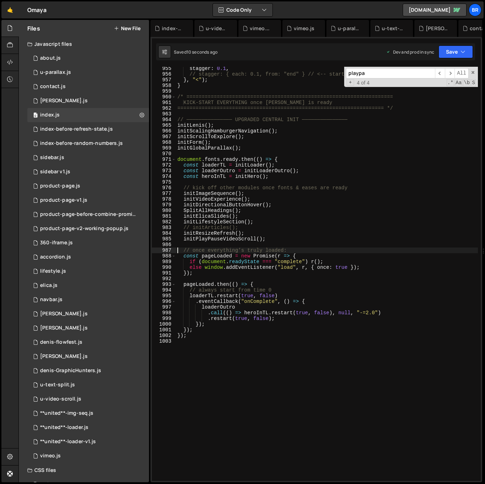
click at [273, 240] on div "stagger : 0.1 , // stagger: { each: 0.1, from: "end" } // <-- start from bottom…" at bounding box center [327, 278] width 302 height 425
type textarea "// initPlayPauseVideoScroll();"
drag, startPoint x: 242, startPoint y: 238, endPoint x: 193, endPoint y: 238, distance: 49.0
click at [193, 238] on div "stagger : 0.1 , // stagger: { each: 0.1, from: "end" } // <-- start from bottom…" at bounding box center [327, 278] width 302 height 425
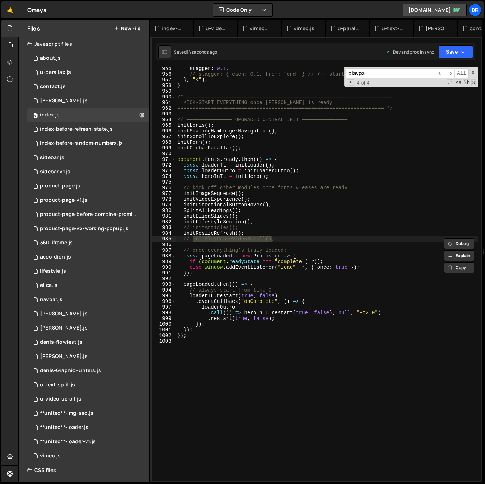
type input "initPlayPauseVideoScroll()"
click at [442, 73] on span "​" at bounding box center [440, 73] width 10 height 10
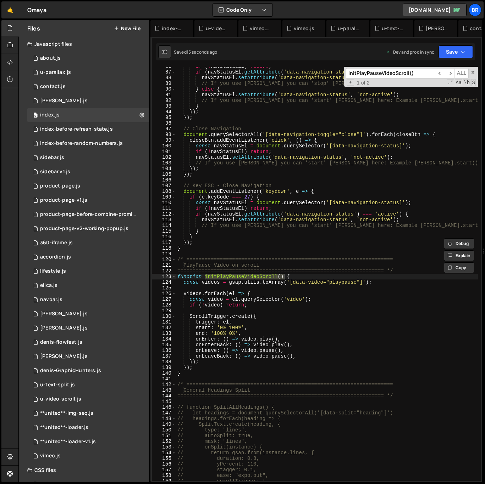
scroll to position [486, 0]
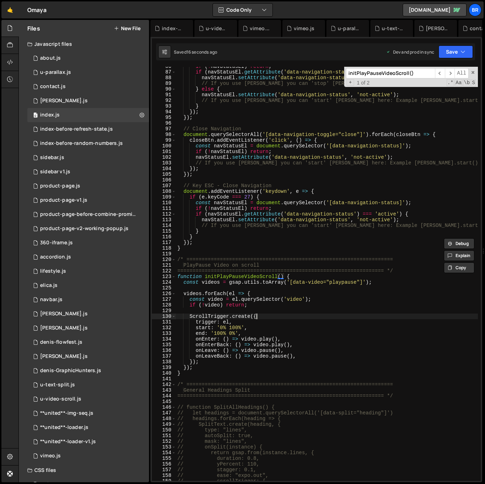
click at [298, 316] on div "if ( ! navStatusEl ) return ; if ( navStatusEl . getAttribute ( 'data-navigatio…" at bounding box center [327, 276] width 302 height 425
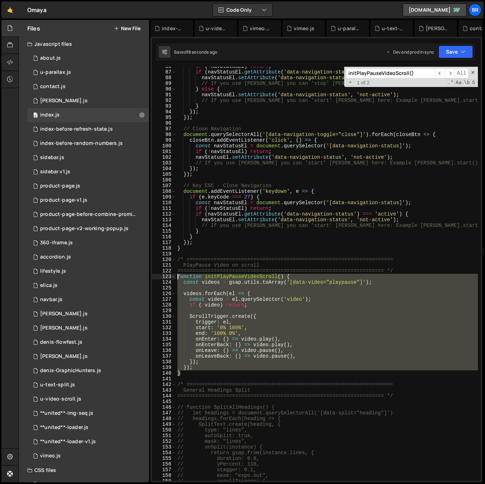
drag, startPoint x: 184, startPoint y: 376, endPoint x: 169, endPoint y: 279, distance: 97.7
click at [169, 279] on div "ScrollTrigger.create({ 86 87 88 89 90 91 92 93 94 95 96 97 98 99 100 101 102 10…" at bounding box center [316, 274] width 329 height 414
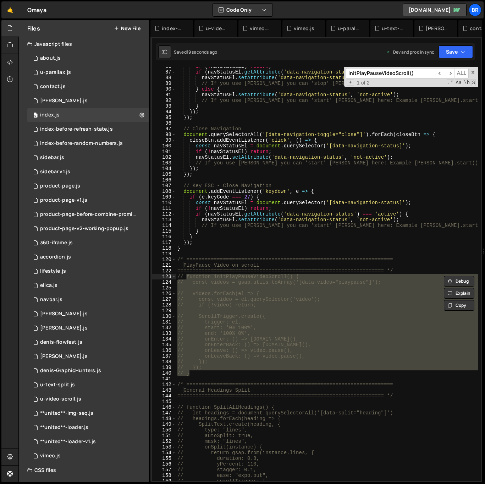
type textarea "// function initPlayPauseVideoScroll() {"
